Goal: Understand process/instructions: Learn about a topic

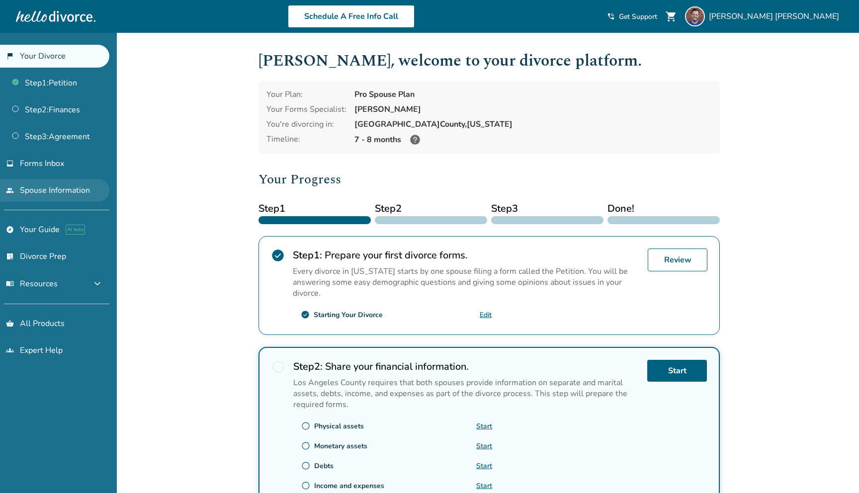
click at [49, 195] on link "people Spouse Information" at bounding box center [54, 190] width 109 height 23
